Goal: Use online tool/utility: Utilize a website feature to perform a specific function

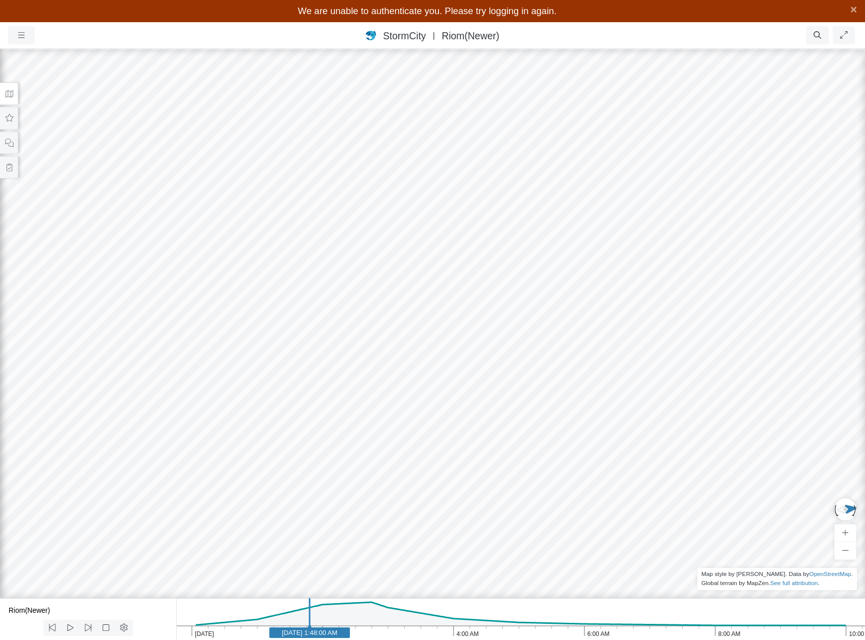
drag, startPoint x: 234, startPoint y: 343, endPoint x: 322, endPoint y: 355, distance: 89.6
drag, startPoint x: 609, startPoint y: 268, endPoint x: 623, endPoint y: 245, distance: 26.5
click at [852, 10] on span "×" at bounding box center [854, 9] width 7 height 13
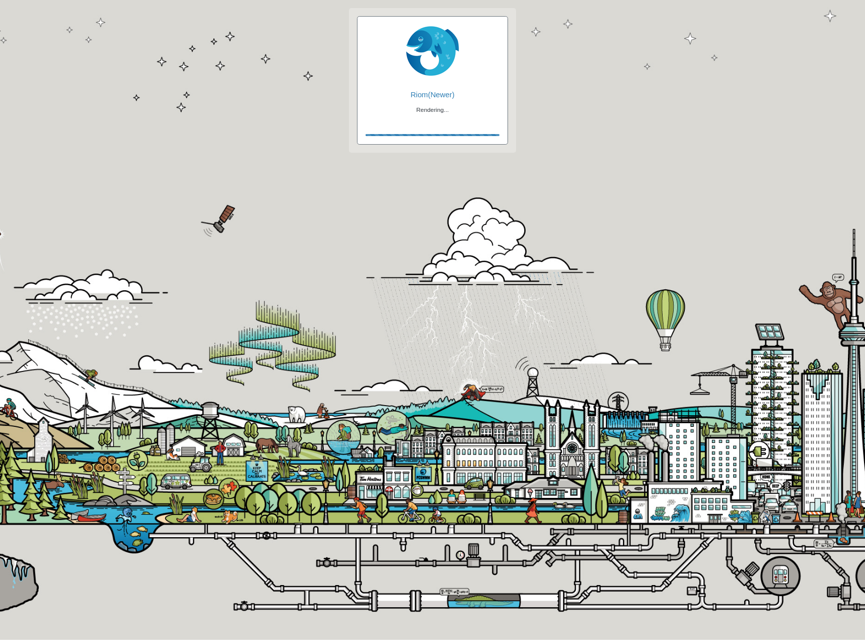
checkbox input "true"
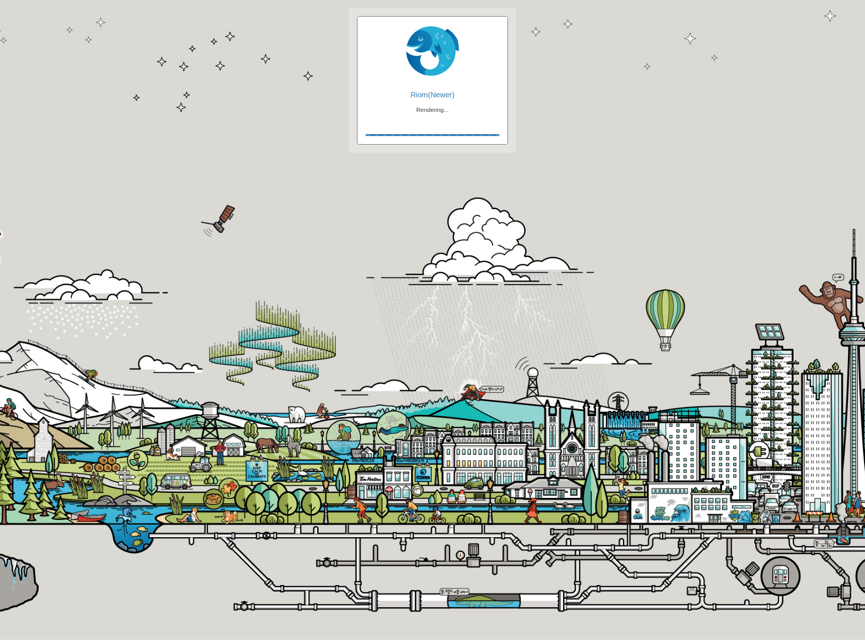
checkbox input "true"
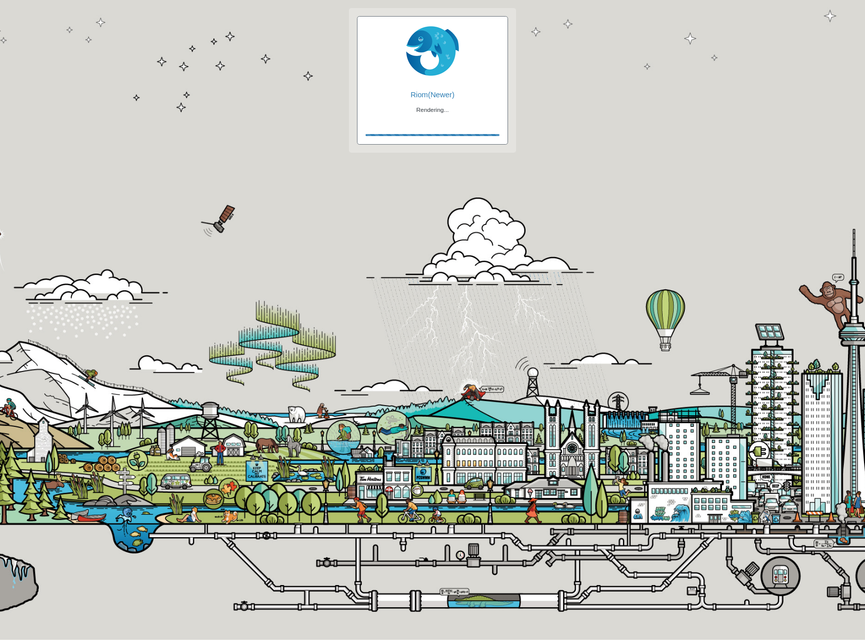
checkbox input "false"
checkbox input "true"
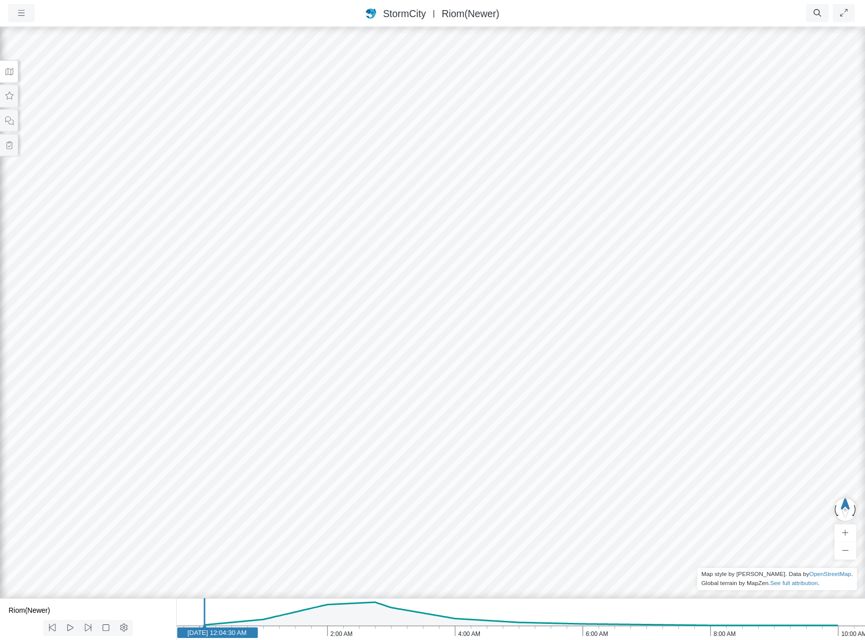
click at [7, 74] on icon at bounding box center [10, 71] width 8 height 7
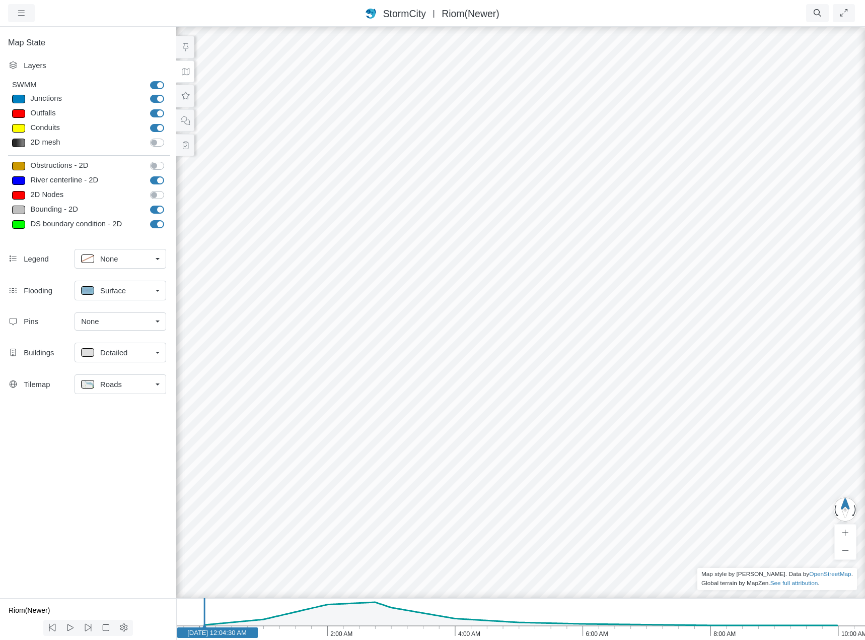
click at [168, 175] on label "River centerline - 2D" at bounding box center [168, 175] width 0 height 0
click at [158, 179] on input "River centerline - 2D" at bounding box center [154, 180] width 8 height 10
checkbox input "false"
click at [168, 204] on label "Bounding - 2D" at bounding box center [168, 204] width 0 height 0
click at [158, 207] on input "Bounding - 2D" at bounding box center [154, 209] width 8 height 10
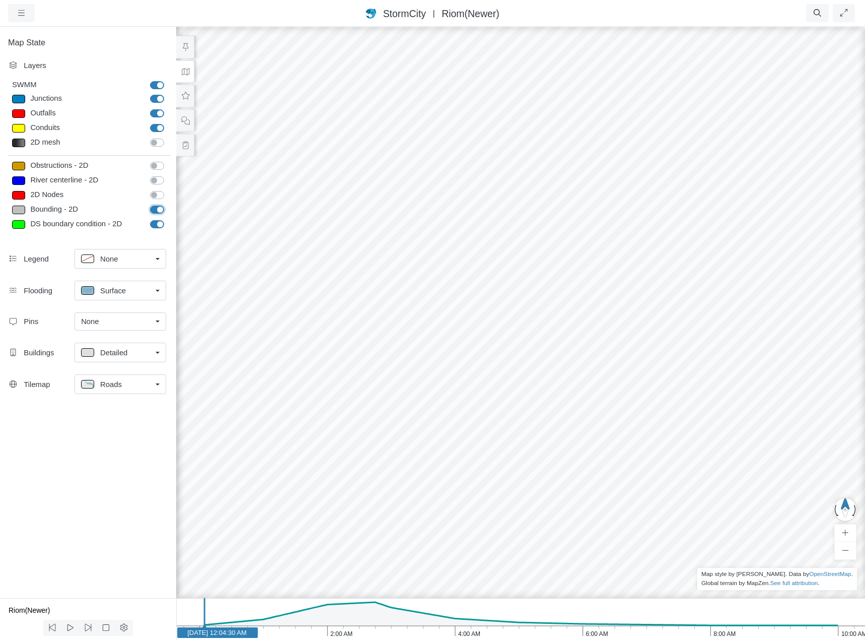
checkbox input "false"
click at [168, 219] on label "DS boundary condition - 2D" at bounding box center [168, 219] width 0 height 0
click at [158, 226] on input "DS boundary condition - 2D" at bounding box center [154, 224] width 8 height 10
checkbox input "false"
click at [360, 610] on icon "10:00 AM 8:00 AM 6:00 AM 4:00 AM 2:00 AM [DATE] [DATE] 12:04:30 AM" at bounding box center [520, 619] width 689 height 42
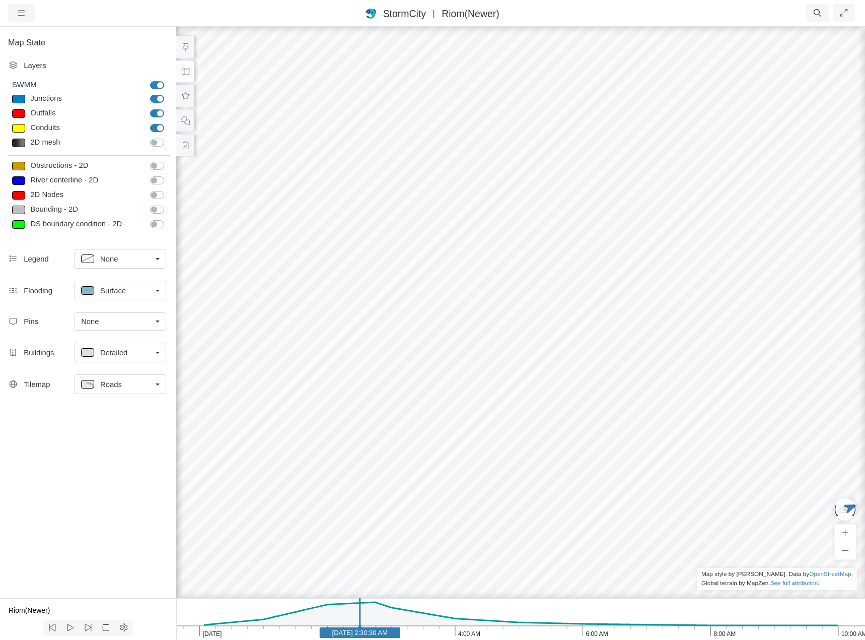
drag, startPoint x: 683, startPoint y: 398, endPoint x: 321, endPoint y: 225, distance: 401.1
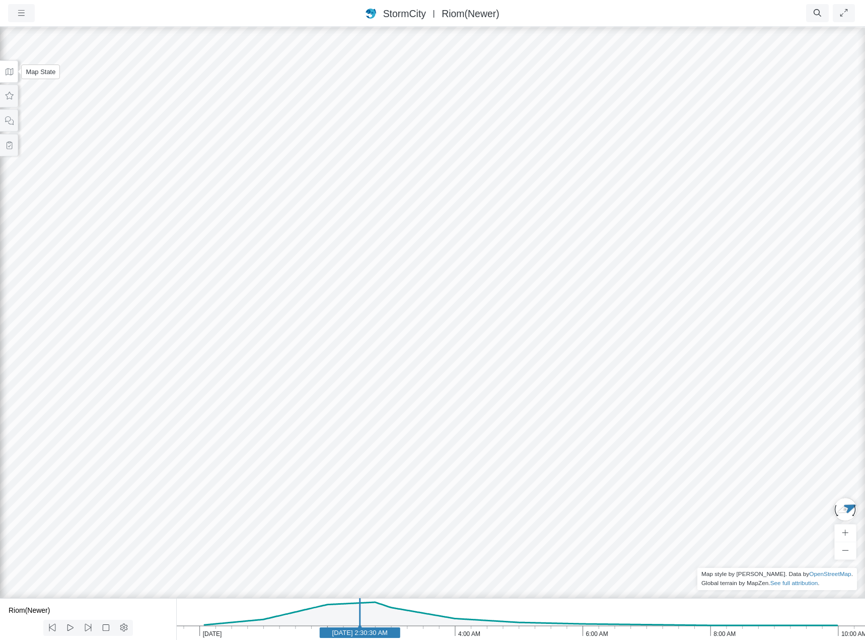
click at [9, 71] on icon at bounding box center [10, 72] width 10 height 8
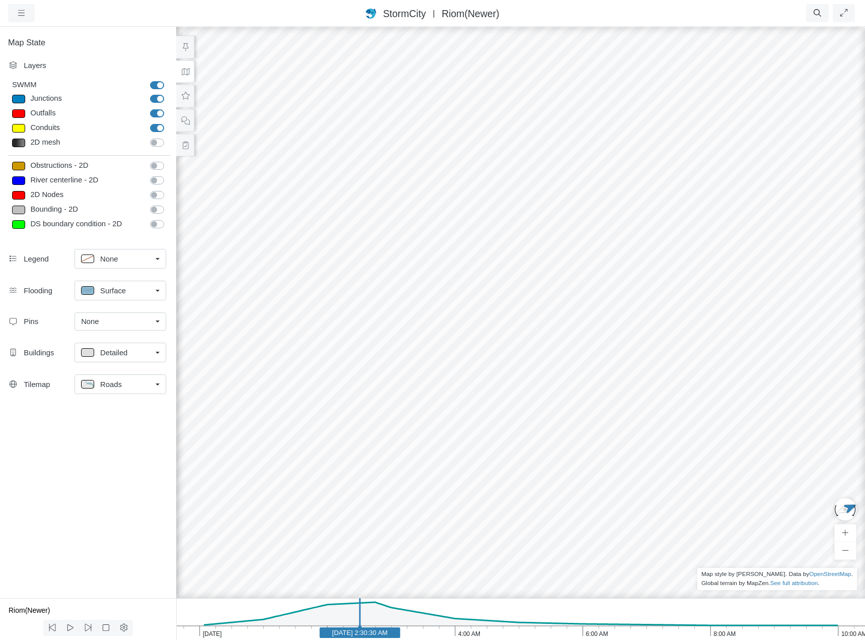
click at [118, 386] on span "Roads" at bounding box center [111, 384] width 22 height 11
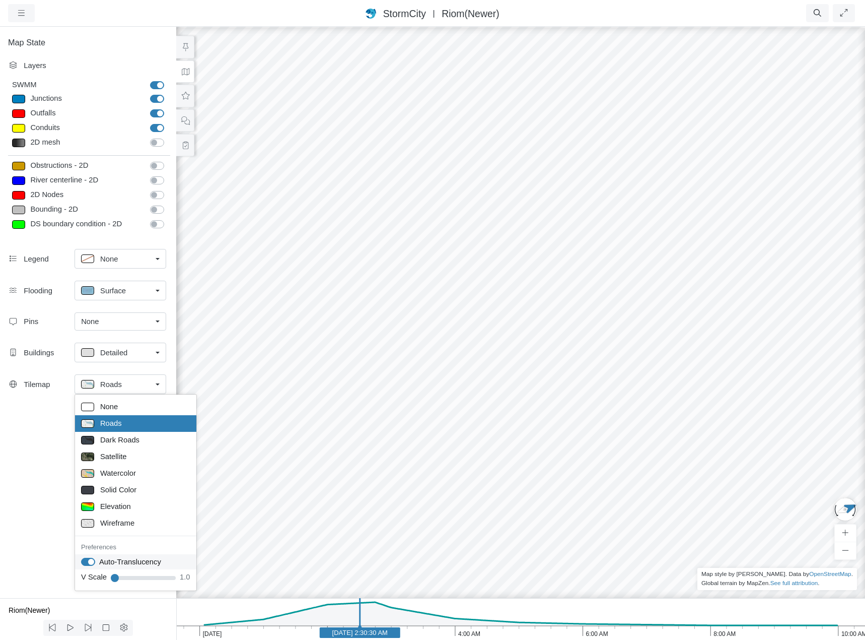
click at [123, 560] on label "Auto-Translucency" at bounding box center [130, 561] width 62 height 11
checkbox input "false"
click at [187, 41] on button at bounding box center [185, 47] width 18 height 23
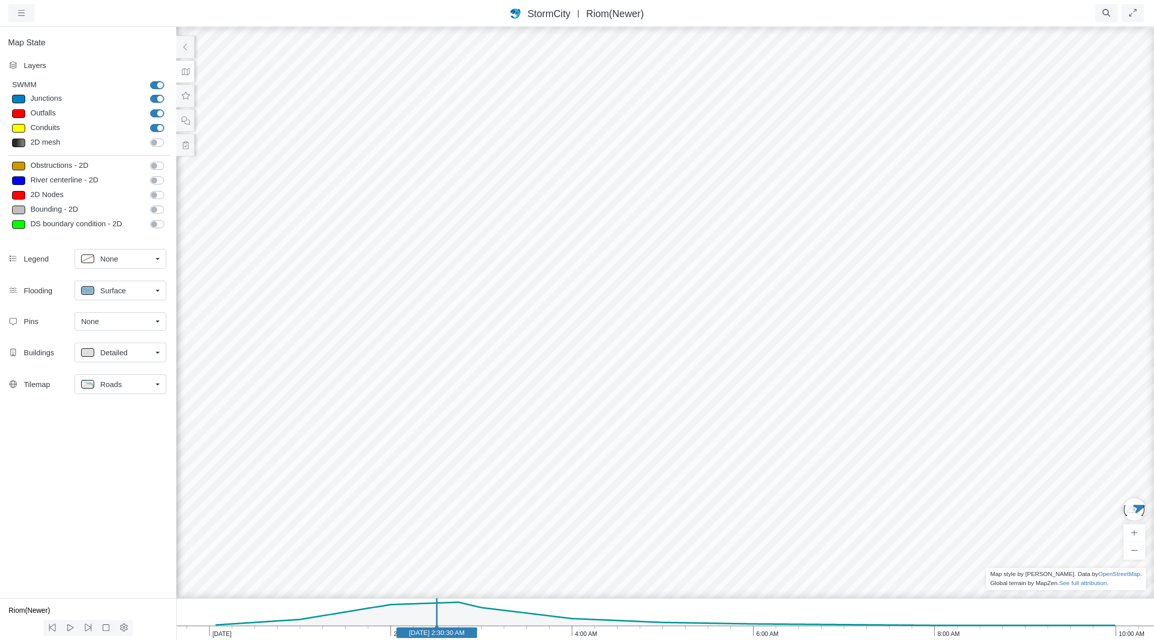
drag, startPoint x: 649, startPoint y: 276, endPoint x: 620, endPoint y: 249, distance: 40.3
click at [231, 617] on icon "10:00 AM 8:00 AM 6:00 AM 4:00 AM 2:00 AM [DATE] [DATE] 2:30:30 AM" at bounding box center [665, 619] width 978 height 42
click at [222, 612] on icon "10:00 AM 8:00 AM 6:00 AM 4:00 AM 2:00 AM [DATE] [DATE] 12:14:30 AM" at bounding box center [665, 619] width 978 height 42
drag, startPoint x: 611, startPoint y: 321, endPoint x: 775, endPoint y: 255, distance: 177.5
click at [131, 384] on div "Roads" at bounding box center [116, 384] width 71 height 13
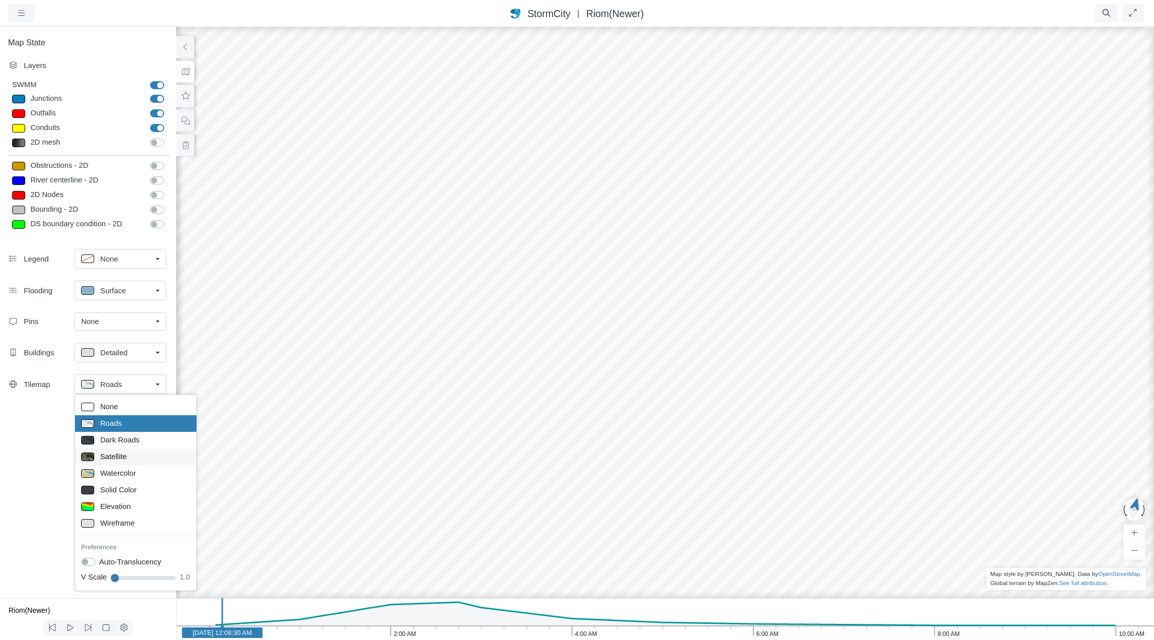
click at [125, 456] on span "Satellite" at bounding box center [113, 456] width 27 height 11
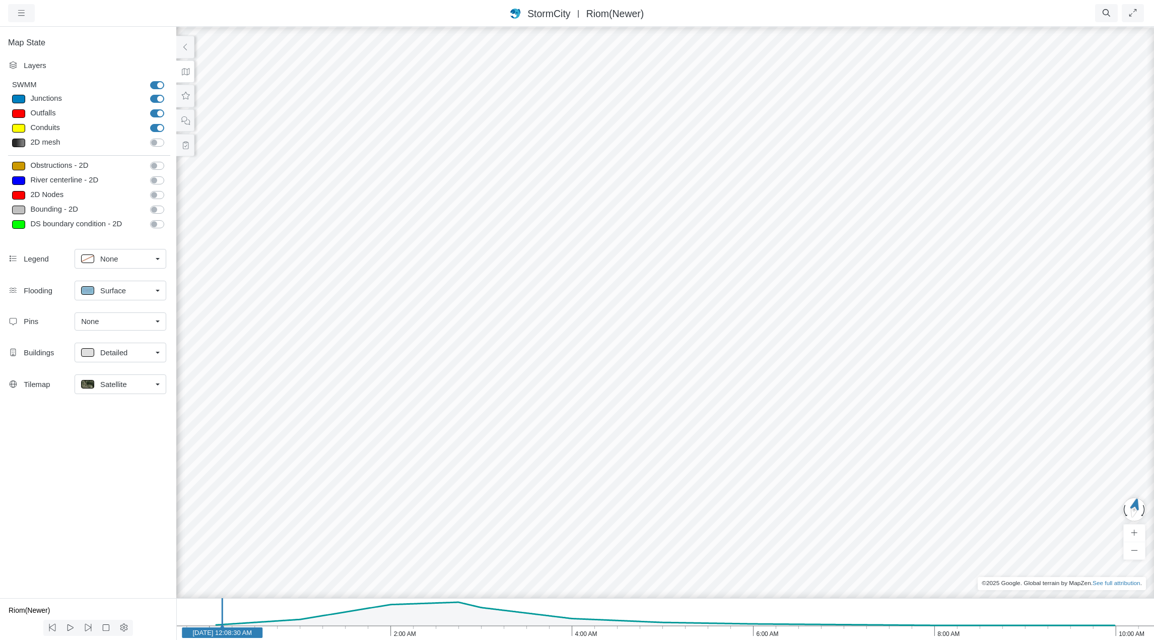
drag, startPoint x: 739, startPoint y: 238, endPoint x: 710, endPoint y: 228, distance: 30.7
drag, startPoint x: 637, startPoint y: 216, endPoint x: 621, endPoint y: 291, distance: 76.9
drag, startPoint x: 684, startPoint y: 190, endPoint x: 680, endPoint y: 276, distance: 85.7
drag, startPoint x: 676, startPoint y: 359, endPoint x: 811, endPoint y: 291, distance: 151.4
drag, startPoint x: 619, startPoint y: 371, endPoint x: 705, endPoint y: 389, distance: 88.5
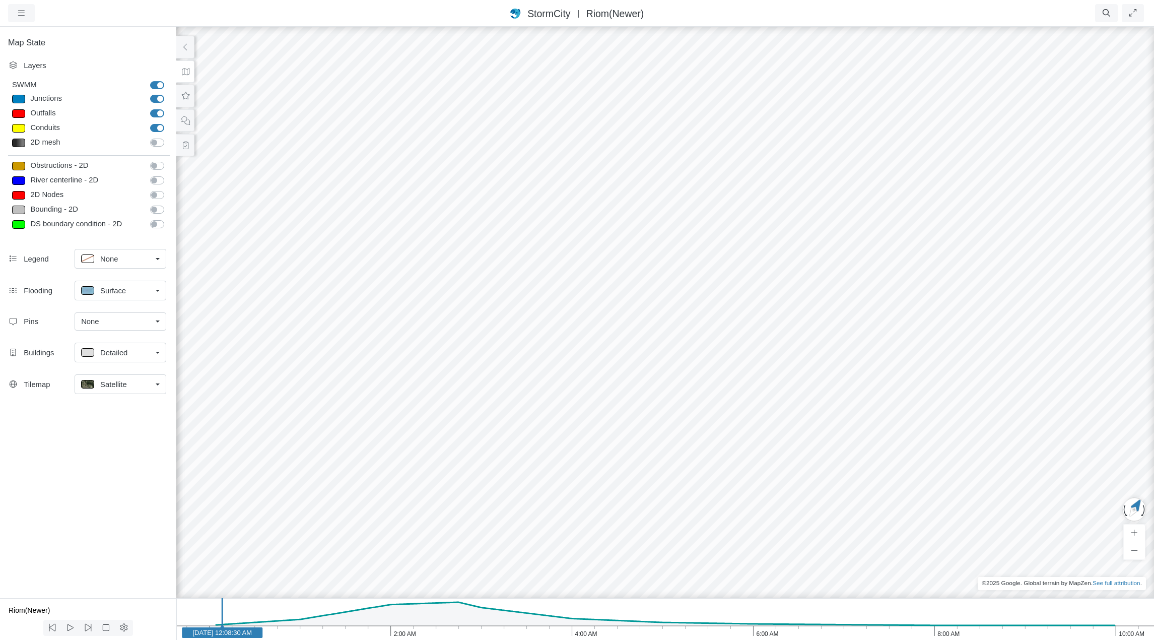
drag, startPoint x: 705, startPoint y: 389, endPoint x: 617, endPoint y: 399, distance: 88.7
click at [385, 616] on icon "10:00 AM 8:00 AM 6:00 AM 4:00 AM 2:00 AM [DATE] [DATE] 12:08:30 AM" at bounding box center [665, 619] width 978 height 42
drag, startPoint x: 656, startPoint y: 350, endPoint x: 598, endPoint y: 300, distance: 76.1
drag, startPoint x: 582, startPoint y: 187, endPoint x: 645, endPoint y: 433, distance: 253.7
click at [645, 433] on div at bounding box center [665, 333] width 1154 height 614
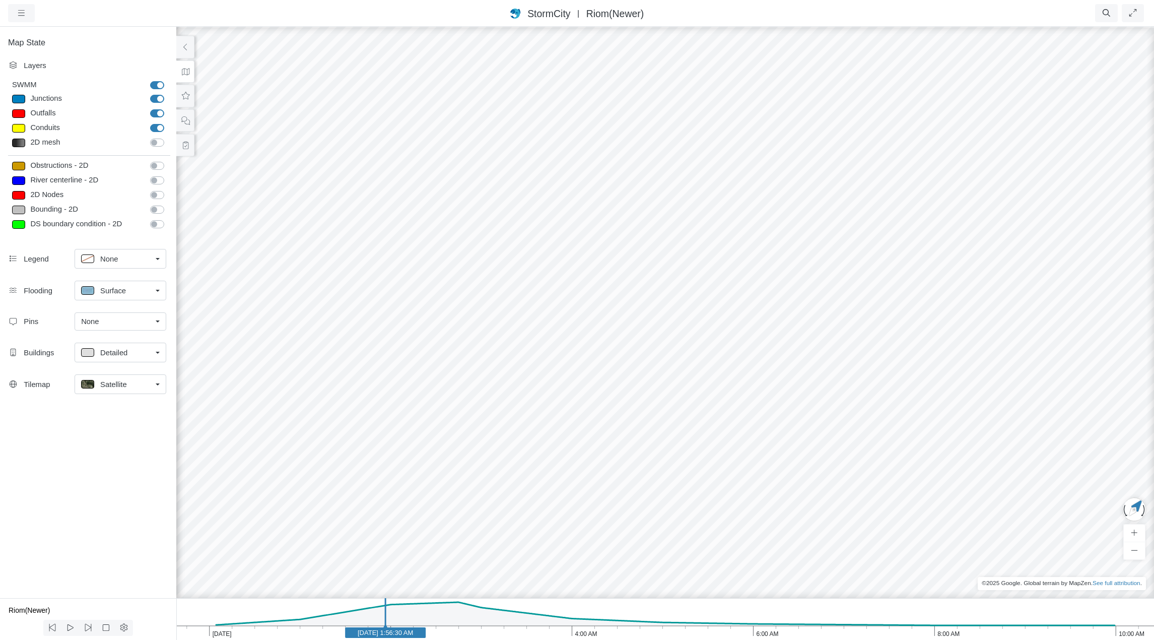
drag, startPoint x: 645, startPoint y: 433, endPoint x: 600, endPoint y: 414, distance: 49.4
drag, startPoint x: 605, startPoint y: 420, endPoint x: 620, endPoint y: 400, distance: 24.5
drag, startPoint x: 620, startPoint y: 389, endPoint x: 606, endPoint y: 349, distance: 43.2
drag, startPoint x: 840, startPoint y: 485, endPoint x: 793, endPoint y: 458, distance: 53.9
click at [674, 425] on div at bounding box center [665, 333] width 1154 height 614
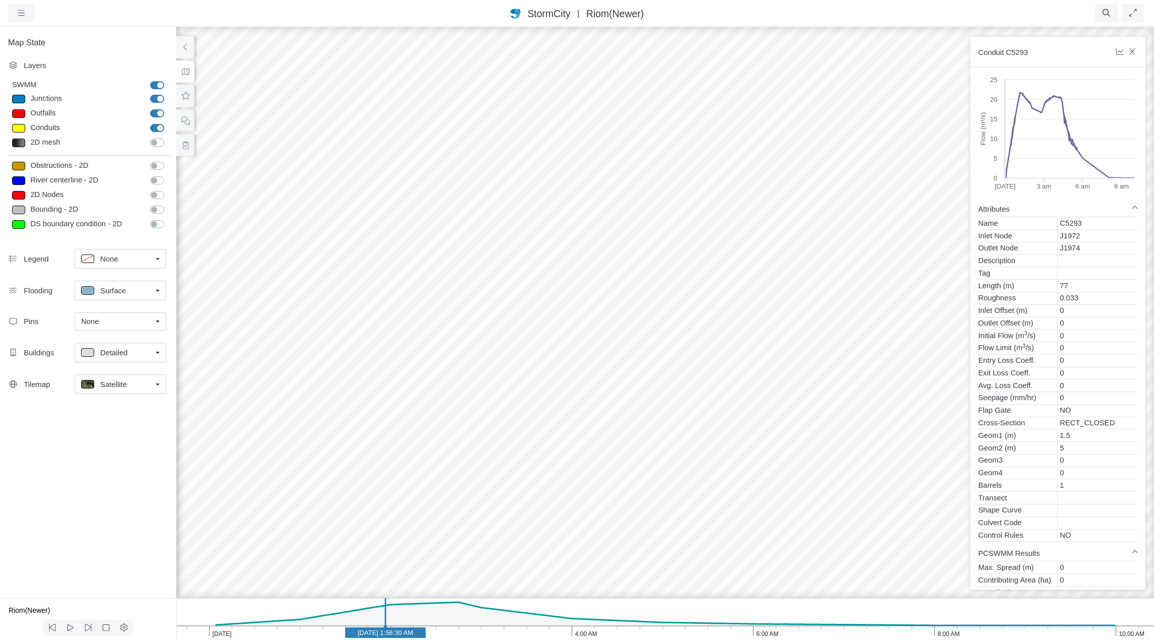
click at [603, 462] on div at bounding box center [665, 333] width 1154 height 614
click at [658, 413] on div at bounding box center [665, 333] width 1154 height 614
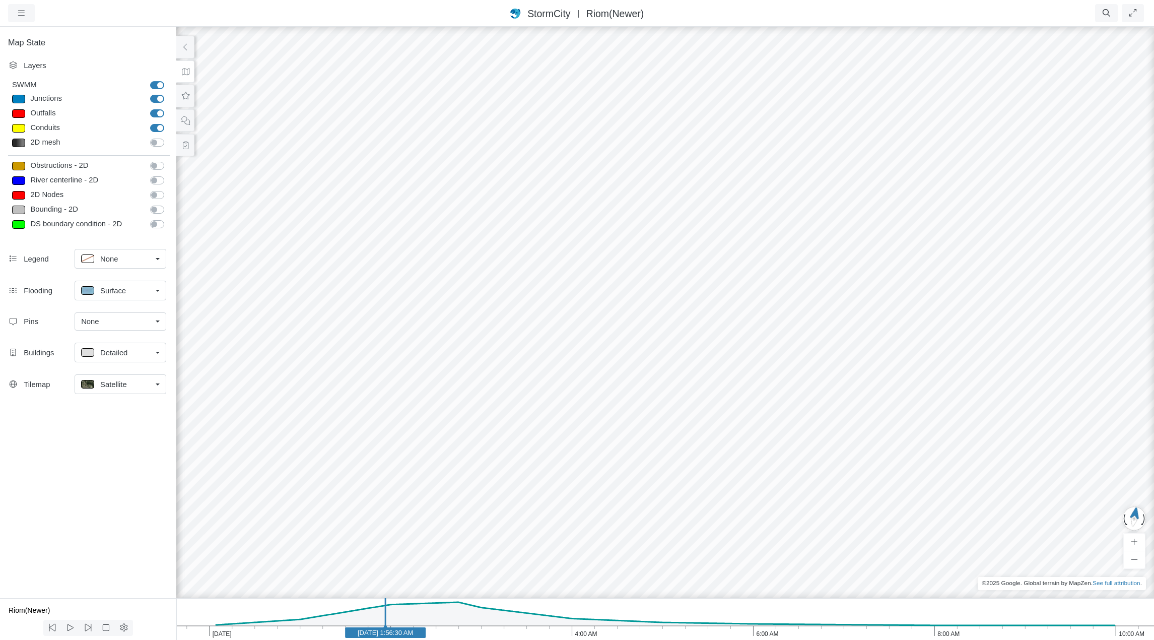
click at [658, 413] on div at bounding box center [665, 333] width 1154 height 614
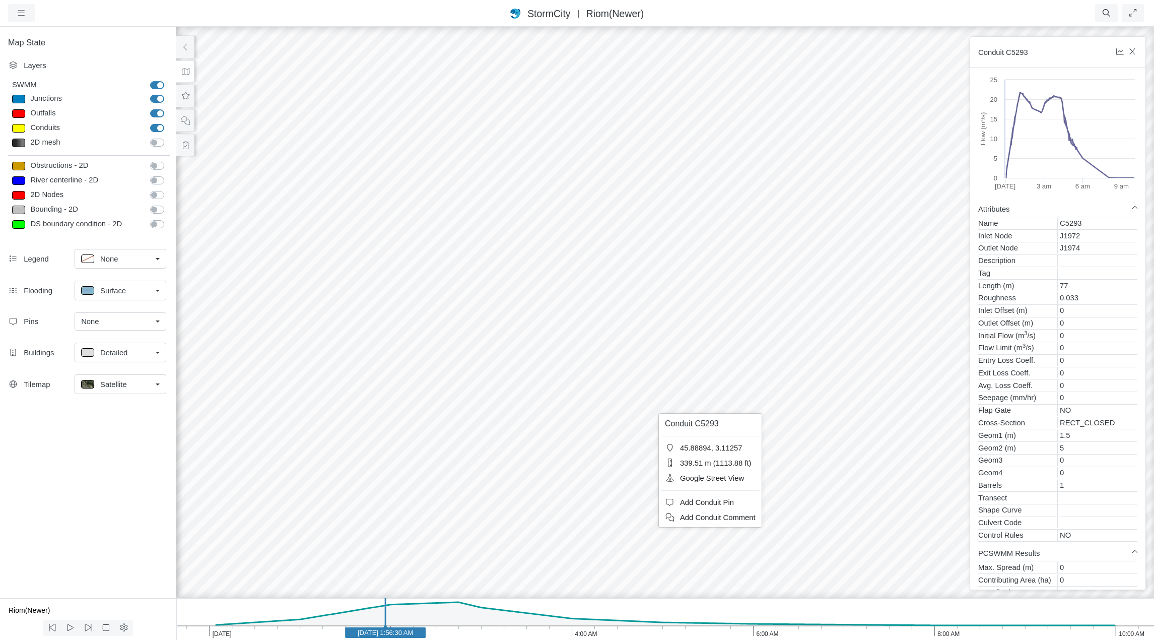
click at [658, 413] on div at bounding box center [665, 333] width 1154 height 614
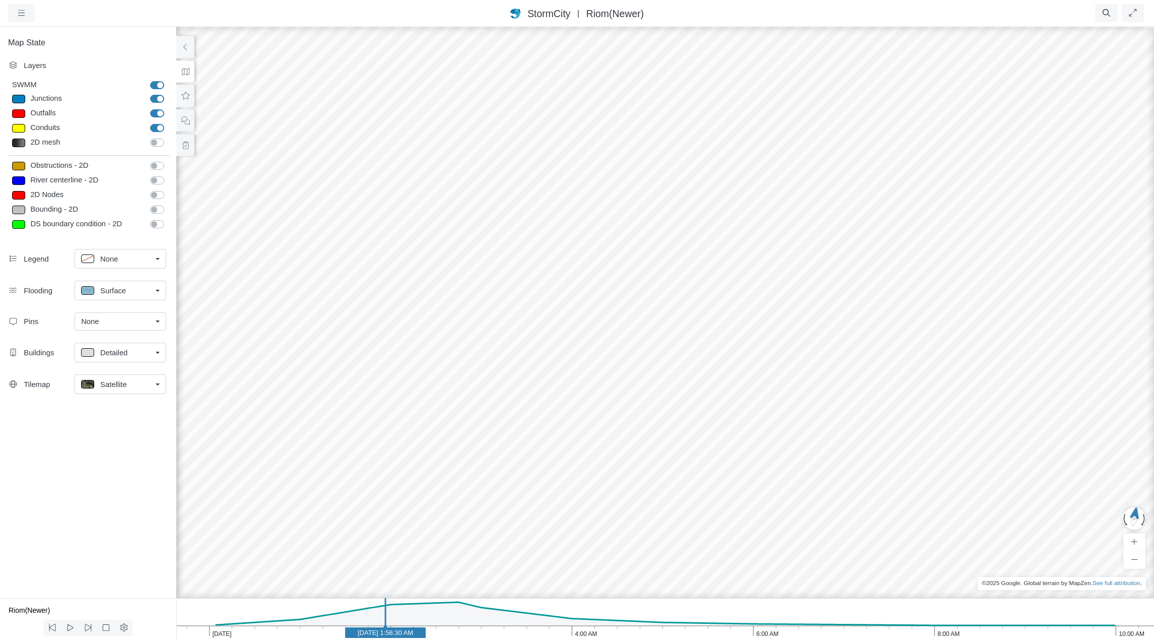
click at [658, 413] on div at bounding box center [665, 333] width 1154 height 614
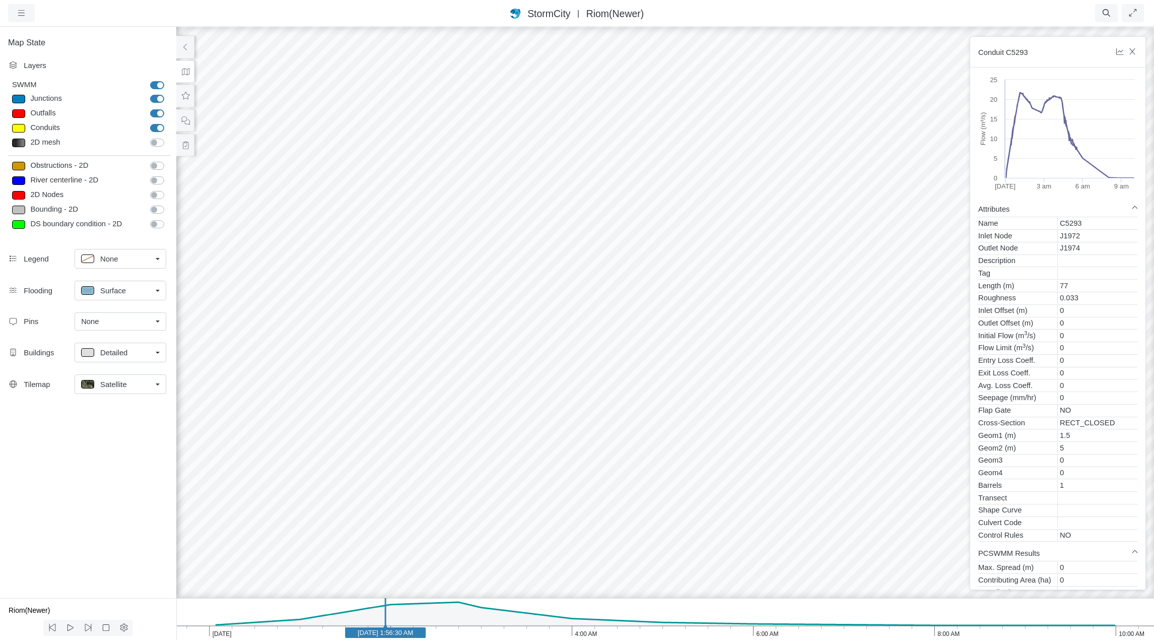
click at [593, 472] on div at bounding box center [665, 333] width 1154 height 614
click at [577, 472] on div at bounding box center [665, 333] width 1154 height 614
click at [697, 469] on div at bounding box center [665, 333] width 1154 height 614
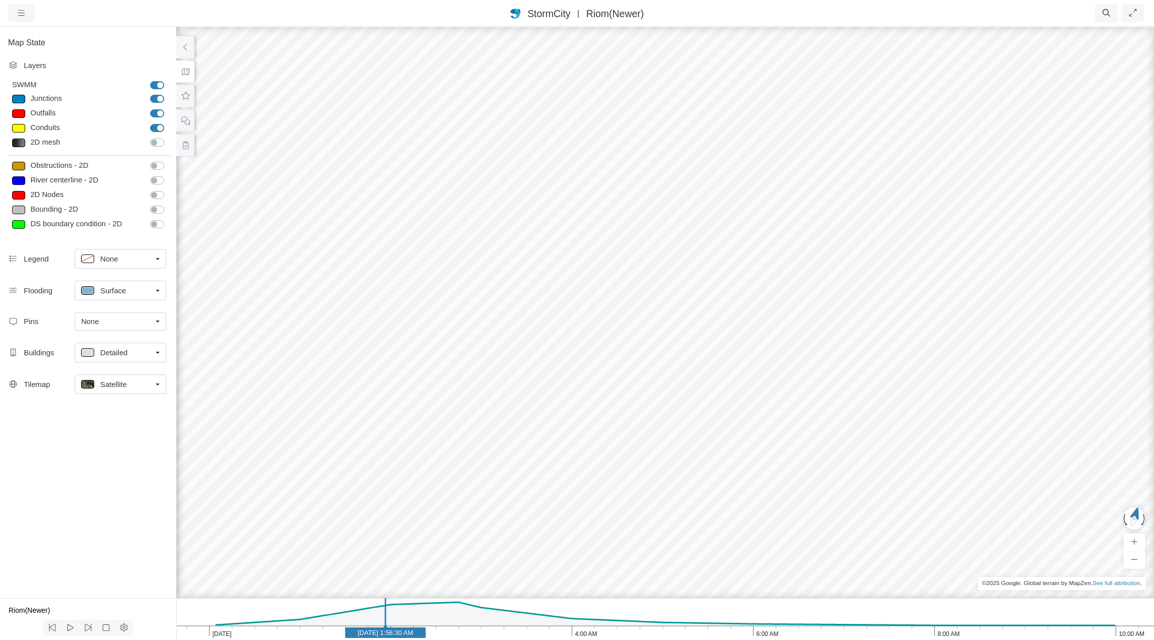
drag, startPoint x: 605, startPoint y: 444, endPoint x: 672, endPoint y: 472, distance: 72.8
drag, startPoint x: 631, startPoint y: 478, endPoint x: 643, endPoint y: 428, distance: 50.7
click at [631, 478] on div at bounding box center [665, 333] width 1154 height 614
click at [646, 403] on div at bounding box center [665, 333] width 1154 height 614
click at [612, 492] on div at bounding box center [665, 333] width 1154 height 614
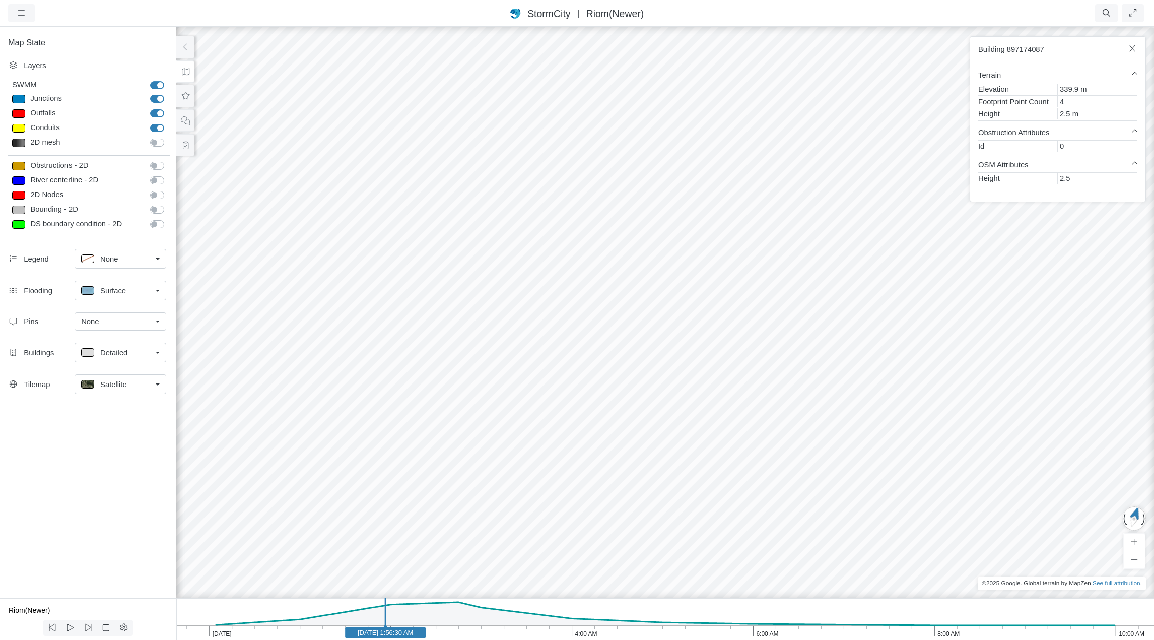
click at [621, 360] on div at bounding box center [665, 333] width 1154 height 614
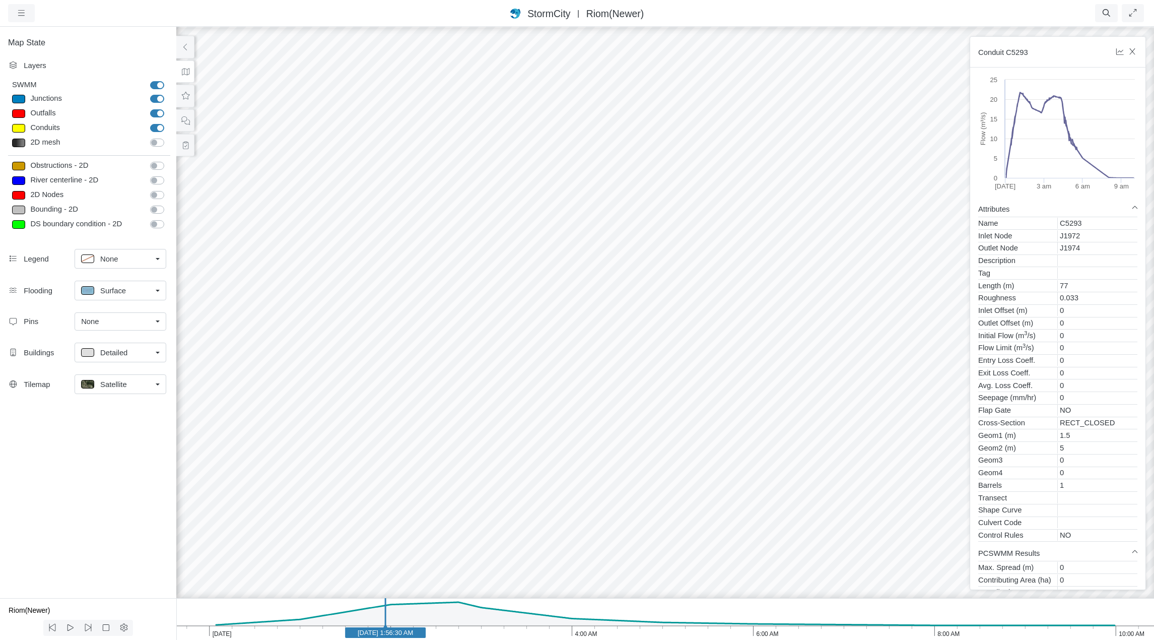
click at [695, 468] on div at bounding box center [665, 333] width 1154 height 614
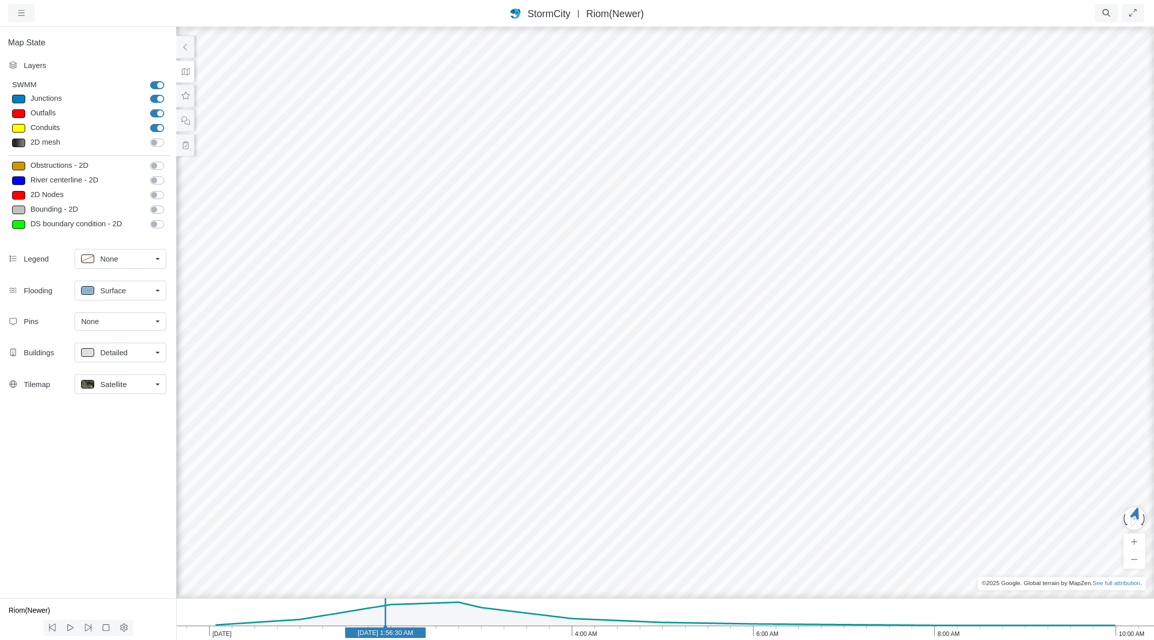
click at [633, 371] on div at bounding box center [665, 333] width 1154 height 614
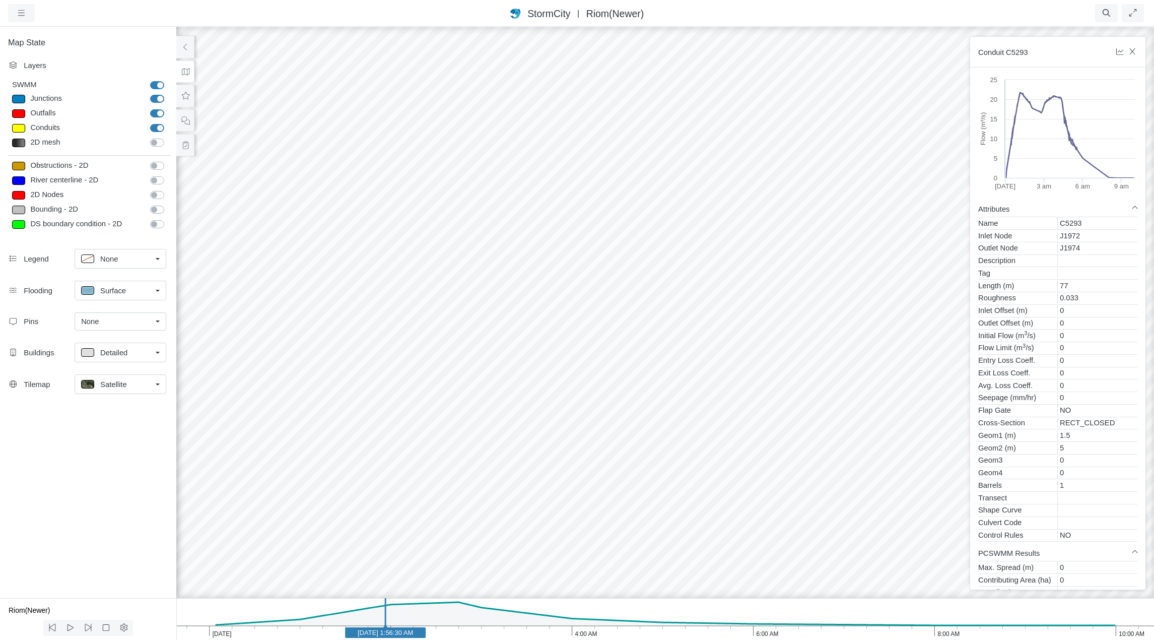
click at [604, 455] on div at bounding box center [665, 333] width 1154 height 614
click at [494, 486] on div at bounding box center [665, 333] width 1154 height 614
click at [393, 522] on div at bounding box center [665, 333] width 1154 height 614
click at [381, 462] on div at bounding box center [665, 333] width 1154 height 614
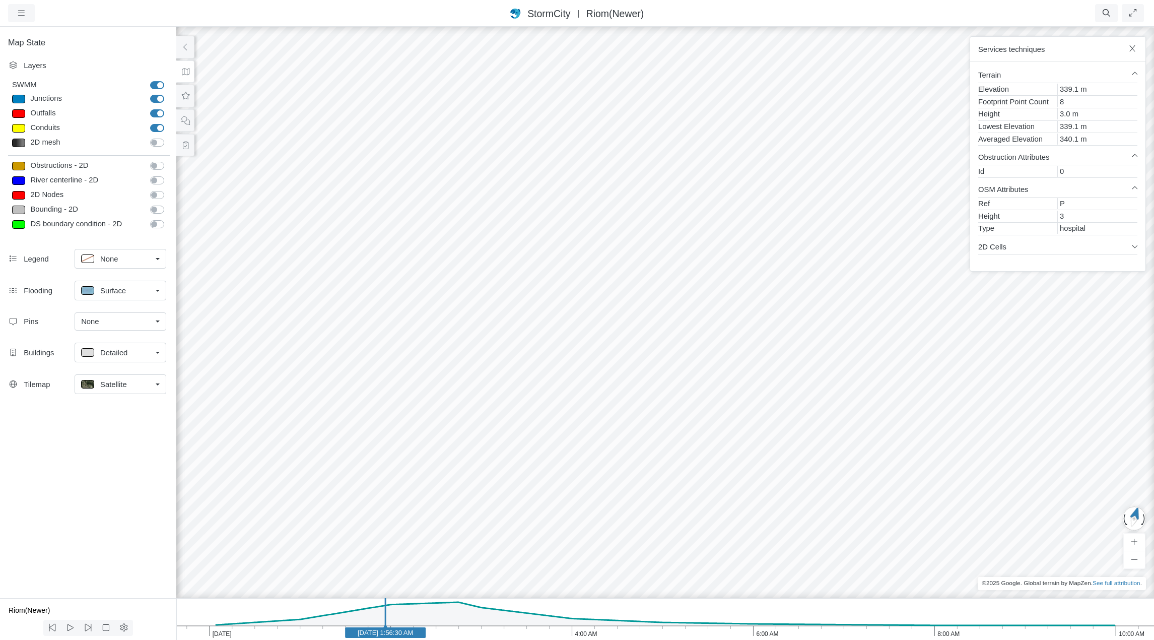
click at [570, 496] on div at bounding box center [665, 333] width 1154 height 614
click at [357, 399] on div at bounding box center [665, 333] width 1154 height 614
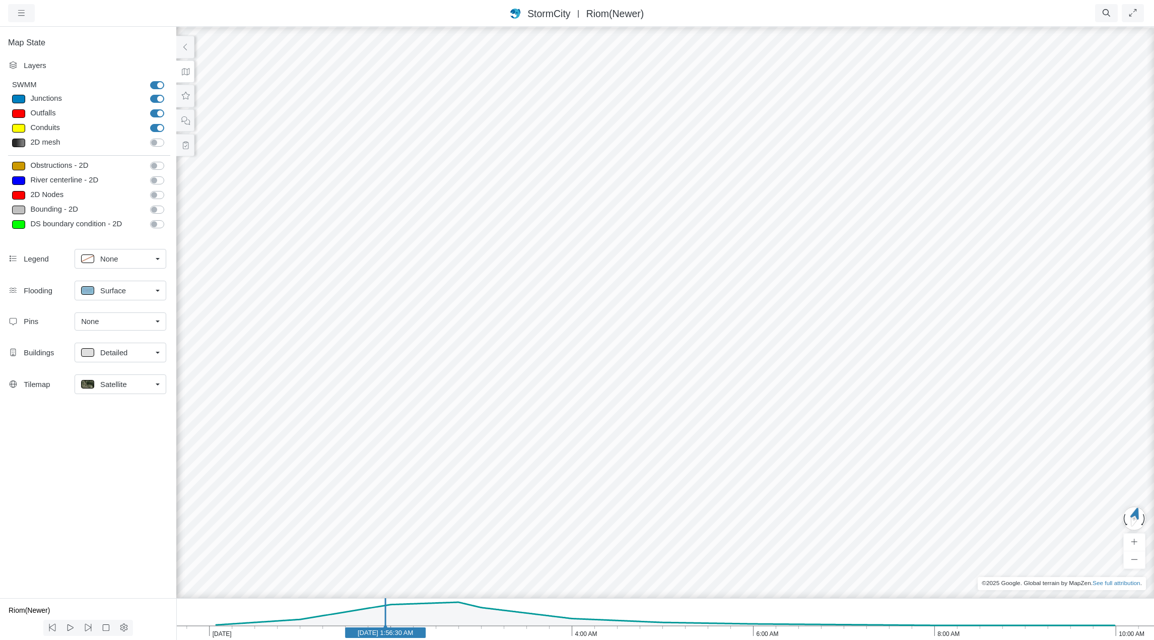
click at [465, 494] on div at bounding box center [665, 333] width 1154 height 614
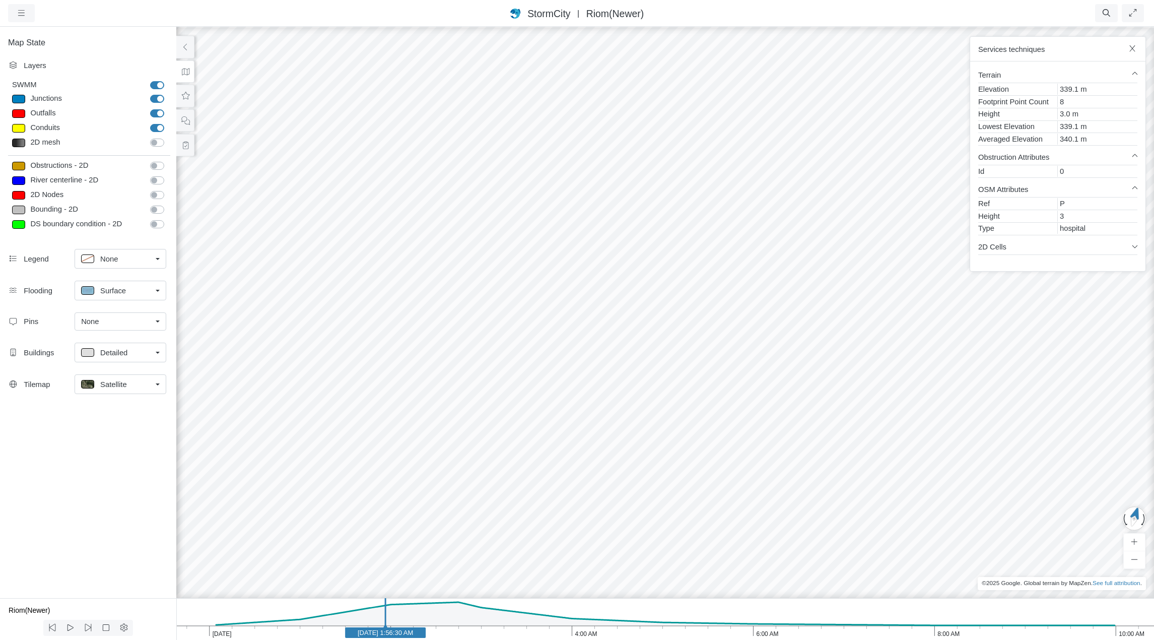
click at [474, 523] on div at bounding box center [665, 333] width 1154 height 614
click at [477, 527] on div at bounding box center [665, 333] width 1154 height 614
click at [395, 544] on div at bounding box center [665, 333] width 1154 height 614
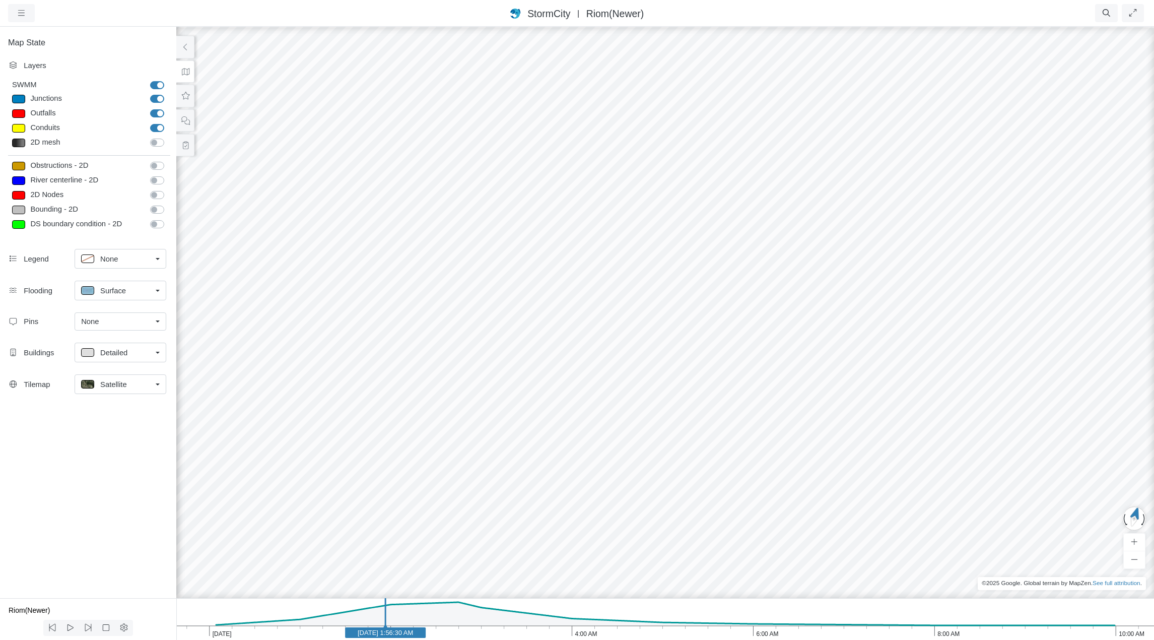
click at [341, 555] on div at bounding box center [665, 333] width 1154 height 614
drag, startPoint x: 458, startPoint y: 422, endPoint x: 503, endPoint y: 495, distance: 85.3
drag, startPoint x: 617, startPoint y: 465, endPoint x: 626, endPoint y: 369, distance: 97.1
click at [626, 369] on div at bounding box center [665, 333] width 1154 height 614
click at [125, 352] on span "Detailed" at bounding box center [113, 352] width 27 height 11
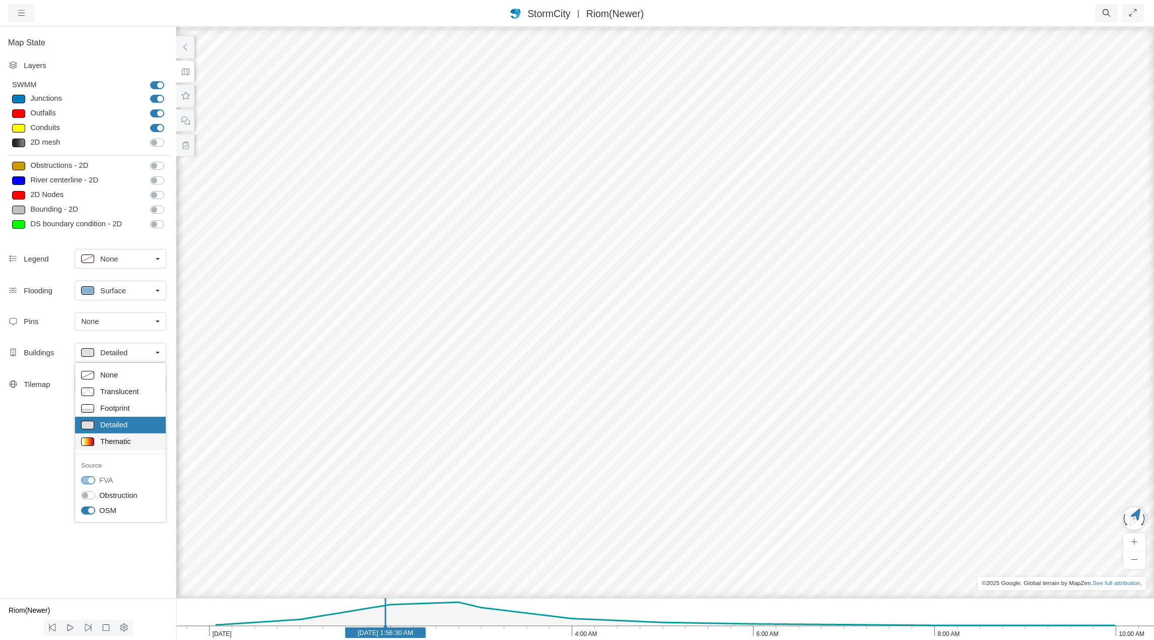
click at [116, 443] on span "Thematic" at bounding box center [115, 441] width 31 height 11
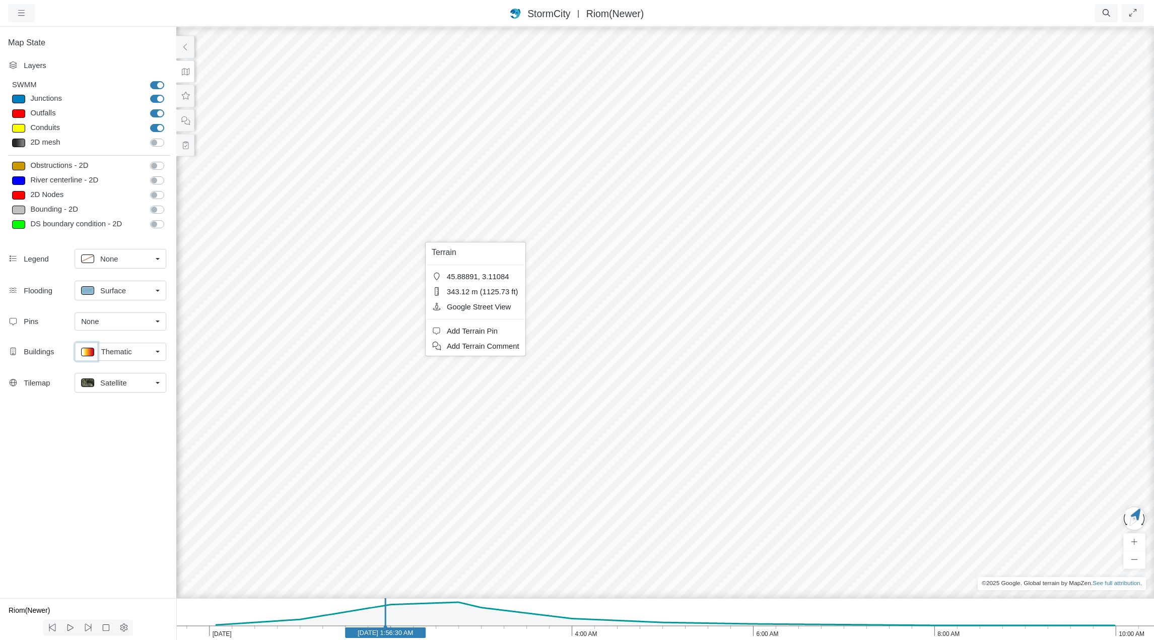
click at [84, 351] on p at bounding box center [87, 352] width 13 height 9
type input "0 m,S,F"
type textarea "TS_Depth = 0"
checkbox input "true"
type input "0"
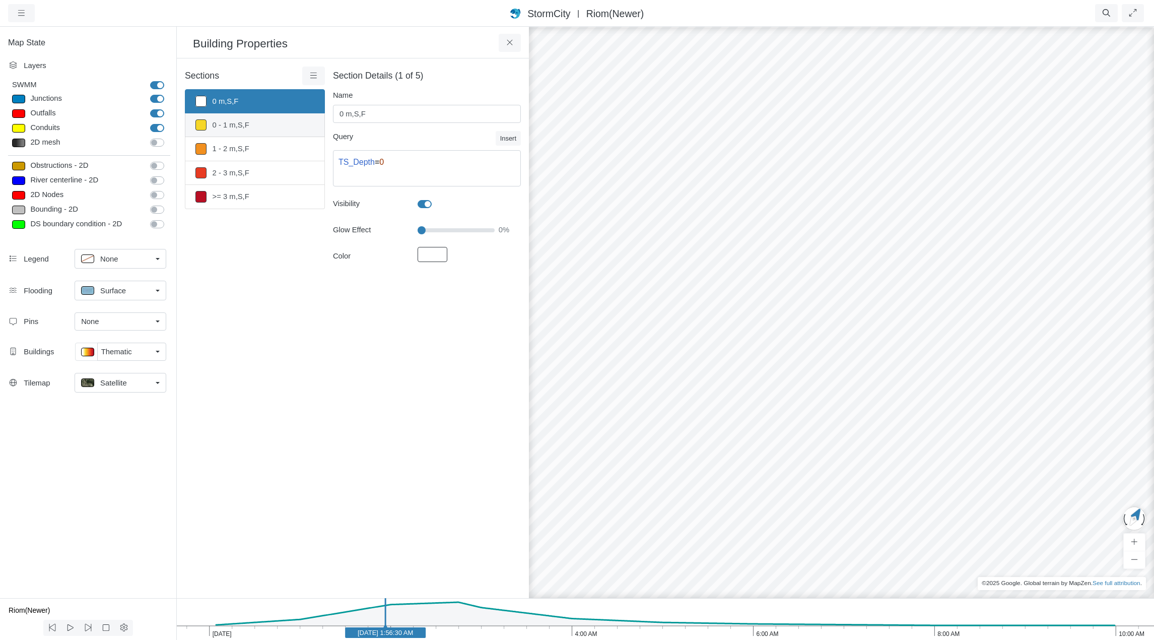
click at [250, 122] on link "0 - 1 m,S,F" at bounding box center [255, 125] width 140 height 24
type input "0 - 1 m,S,F"
type textarea "TS_Depth < 1 AND TS_Depth > 0"
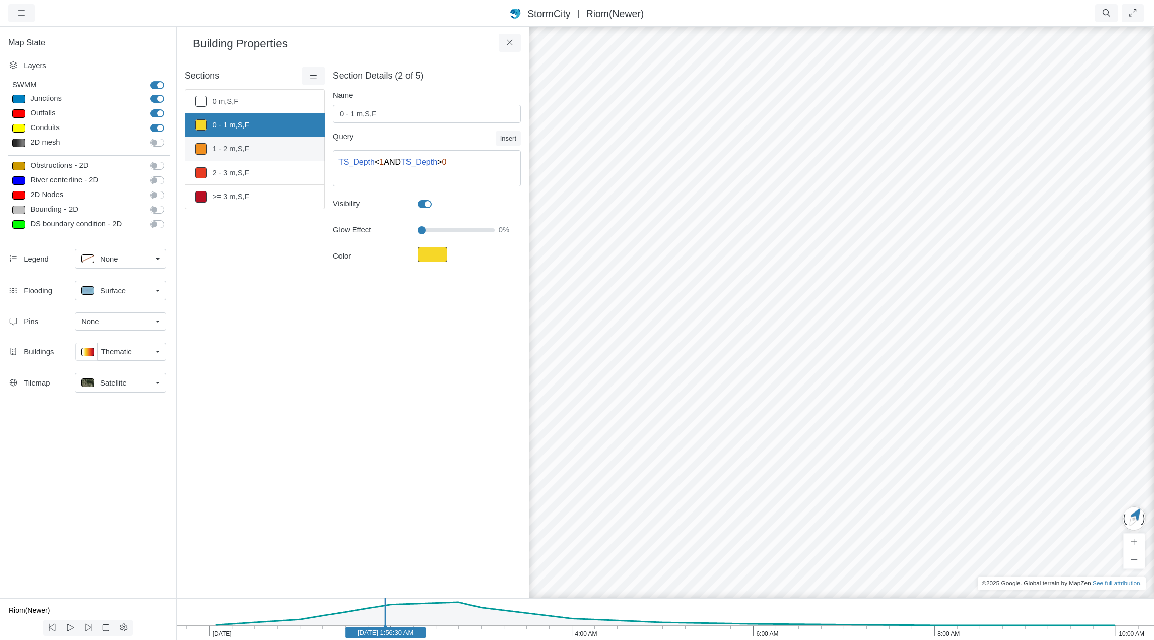
drag, startPoint x: 250, startPoint y: 122, endPoint x: 234, endPoint y: 149, distance: 31.5
click at [234, 149] on link "1 - 2 m,S,F" at bounding box center [255, 149] width 140 height 24
type input "1 - 2 m,S,F"
type textarea "TS_Depth >= 1 AND TS_Depth < 2"
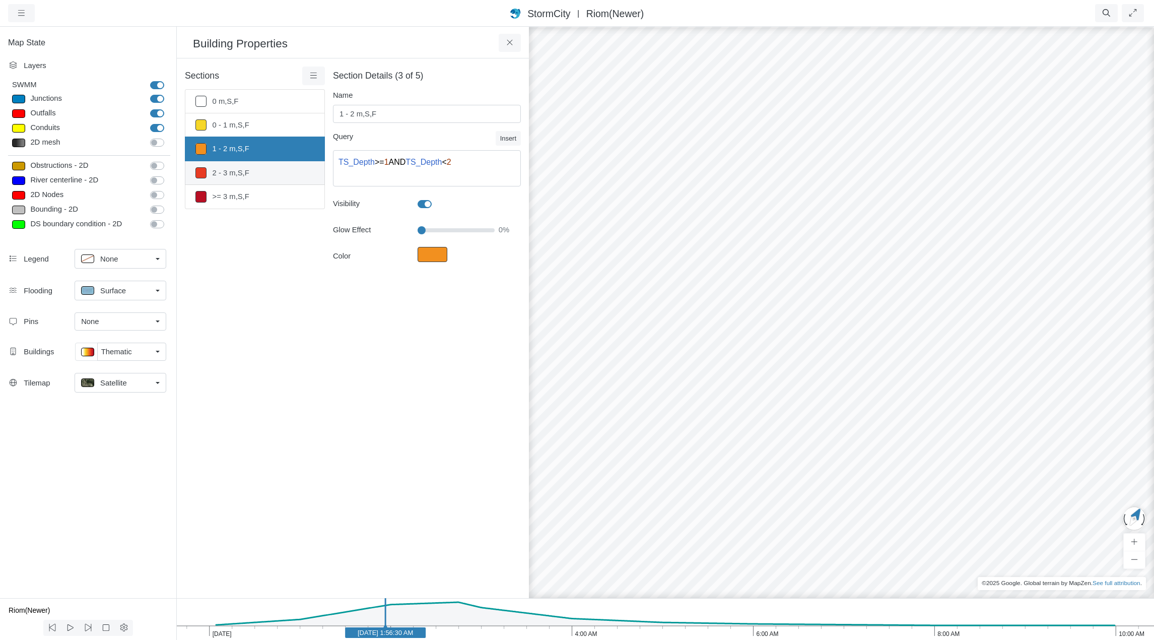
click at [251, 174] on link "2 - 3 m,S,F" at bounding box center [255, 173] width 140 height 24
type input "2 - 3 m,S,F"
type textarea "TS_Depth >= 2 AND TS_Depth < 3"
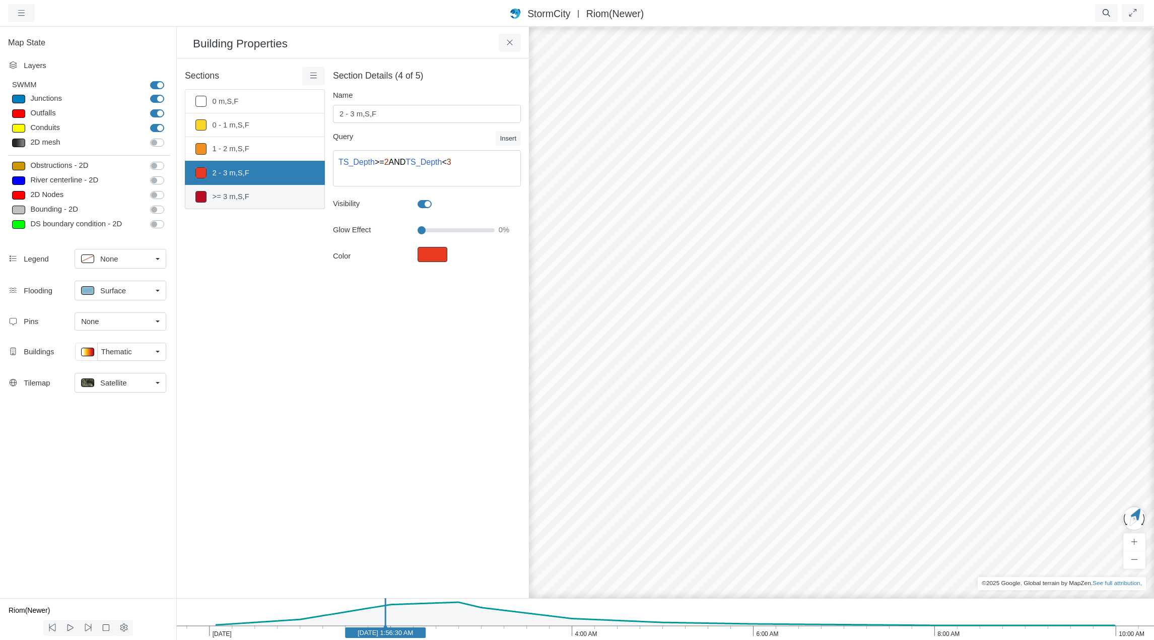
click at [252, 199] on link ">= 3 m,S,F" at bounding box center [255, 197] width 140 height 24
type input ">= 3 m,S,F"
type textarea "TS_Depth >= 3"
drag, startPoint x: 836, startPoint y: 336, endPoint x: 850, endPoint y: 313, distance: 26.7
drag, startPoint x: 630, startPoint y: 308, endPoint x: 755, endPoint y: 323, distance: 125.8
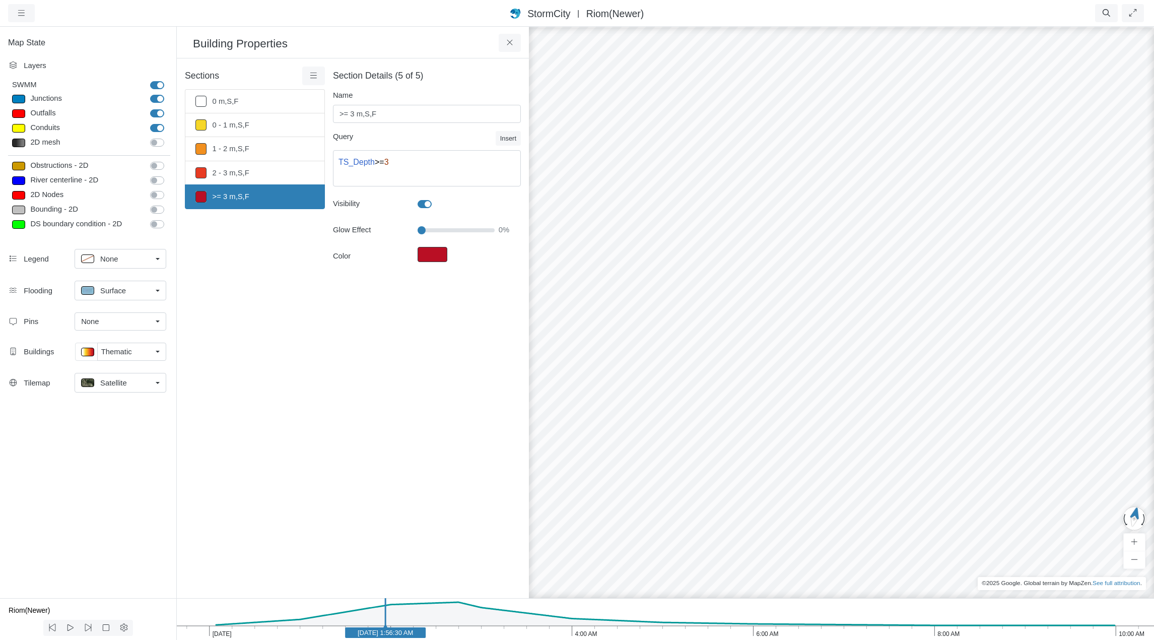
click at [734, 363] on div at bounding box center [841, 333] width 1154 height 614
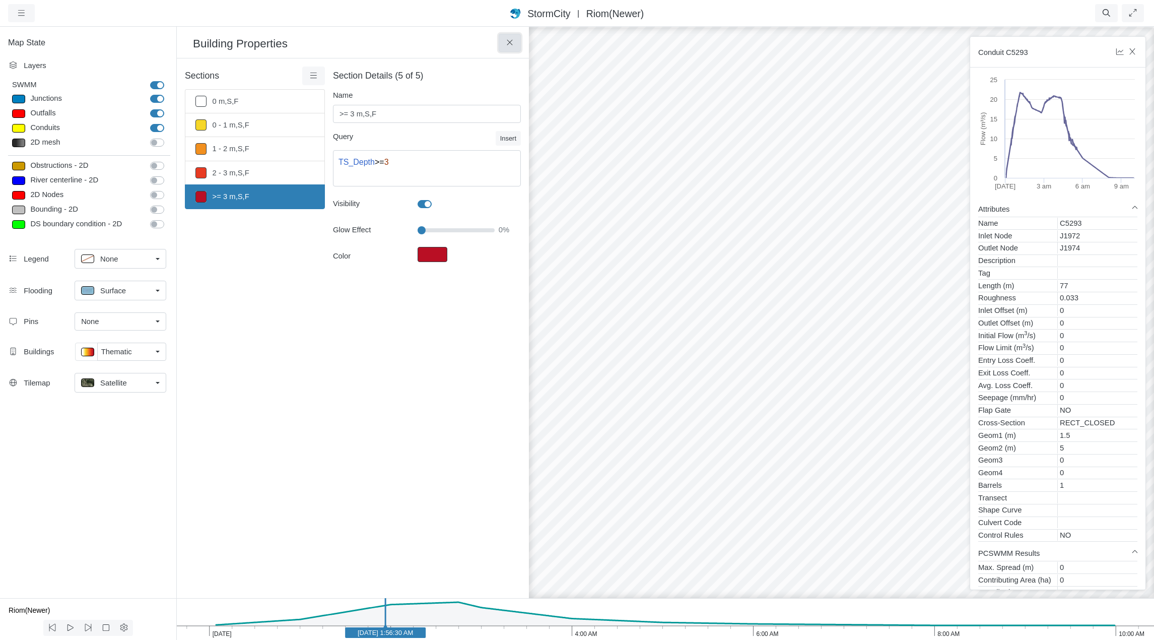
click at [509, 44] on icon at bounding box center [510, 43] width 6 height 6
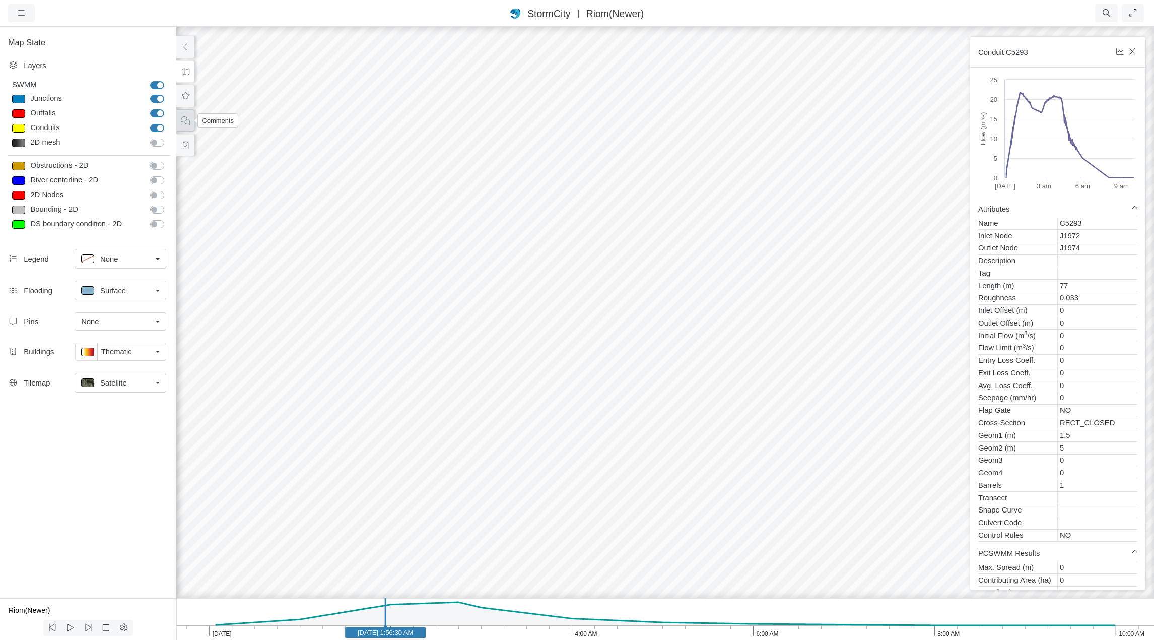
click at [185, 117] on icon at bounding box center [186, 121] width 10 height 8
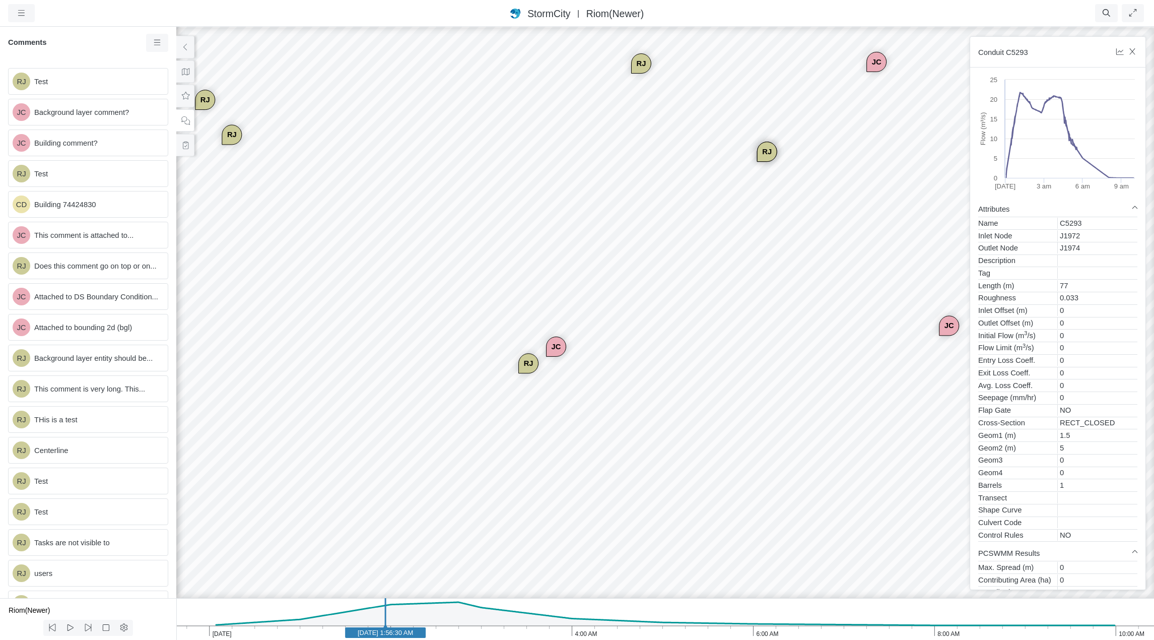
drag, startPoint x: 330, startPoint y: 213, endPoint x: 745, endPoint y: 234, distance: 415.1
click at [482, 364] on div "RJ" at bounding box center [481, 367] width 19 height 19
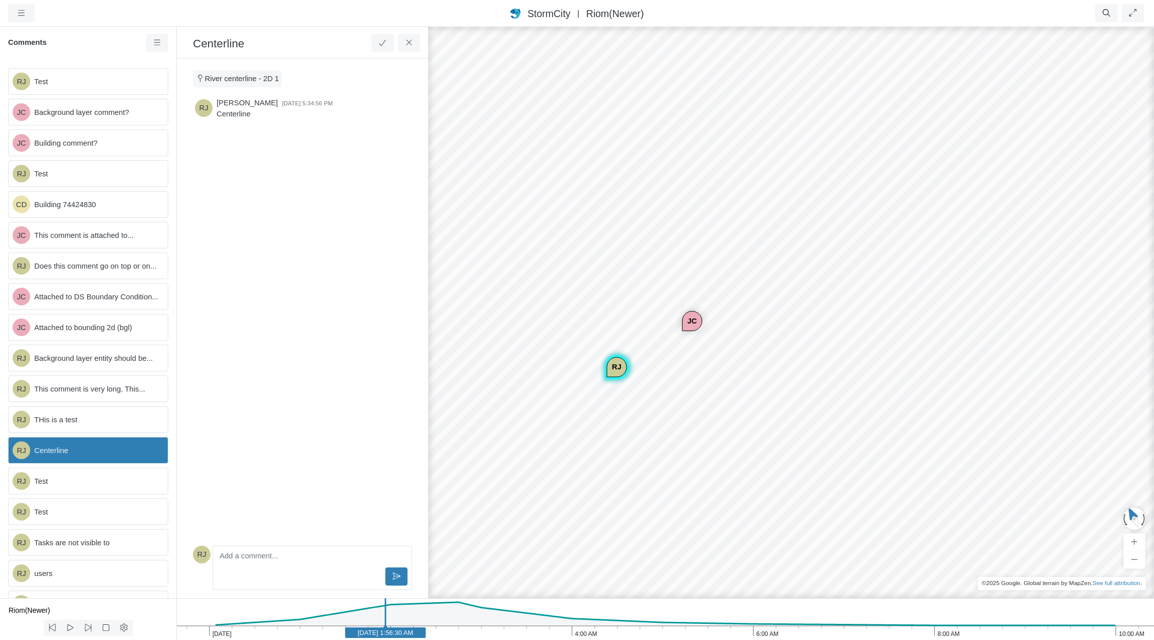
click at [691, 322] on div "JC" at bounding box center [692, 320] width 19 height 19
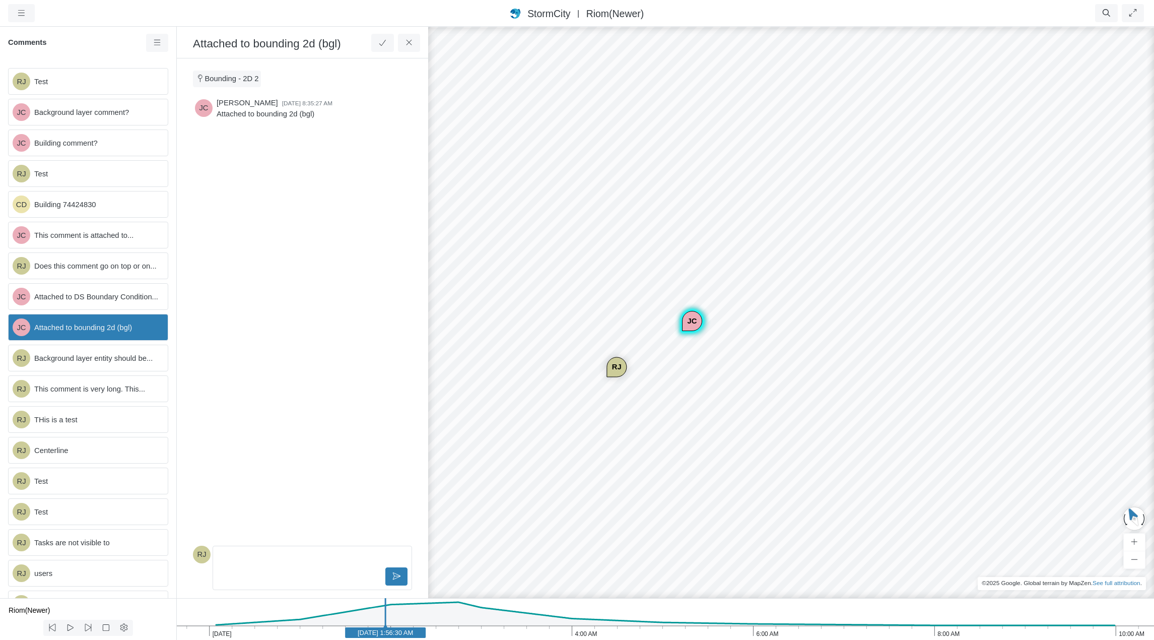
click at [614, 368] on div "RJ" at bounding box center [616, 367] width 19 height 19
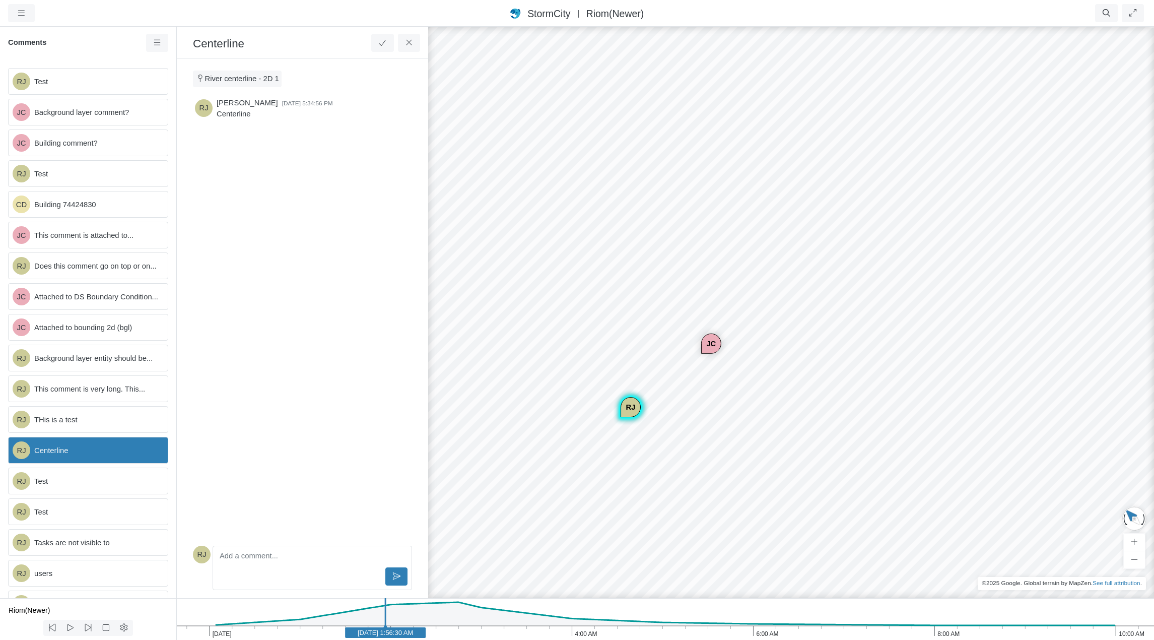
drag, startPoint x: 543, startPoint y: 387, endPoint x: 624, endPoint y: 396, distance: 81.6
click at [701, 344] on div "JC" at bounding box center [705, 340] width 19 height 19
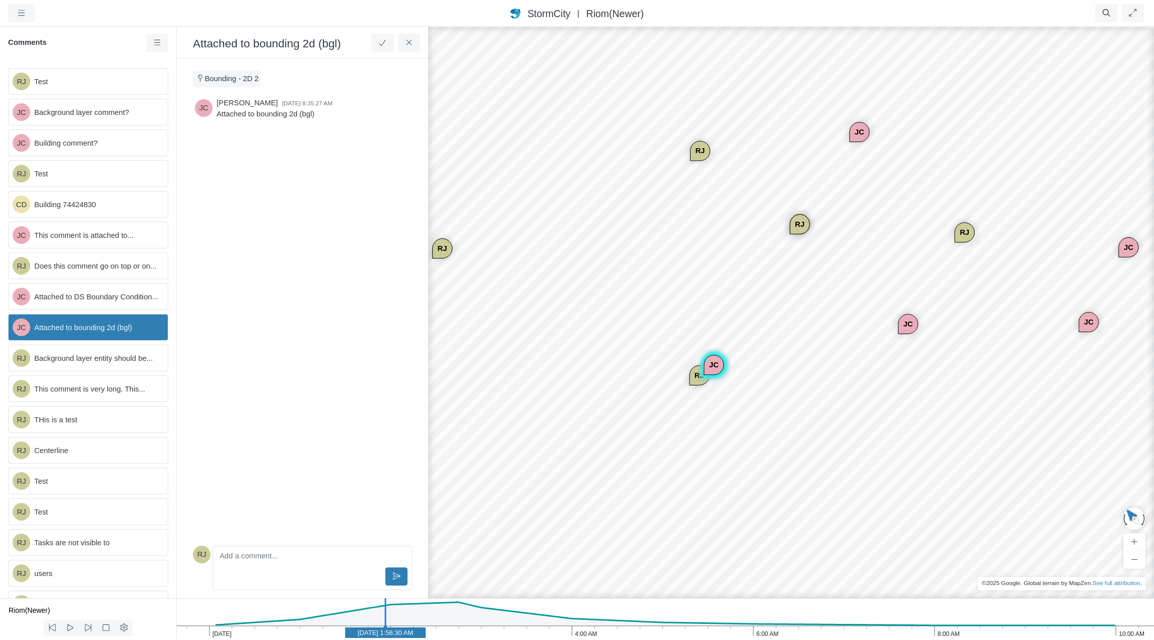
click at [693, 379] on div "RJ" at bounding box center [699, 375] width 19 height 19
